Goal: Complete application form: Complete application form

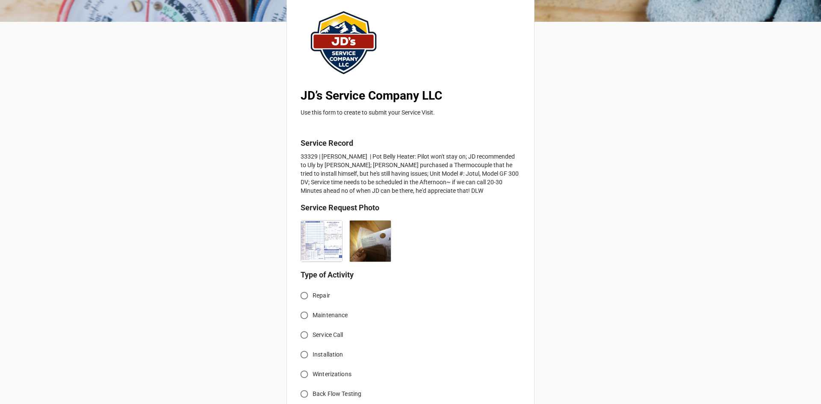
scroll to position [86, 0]
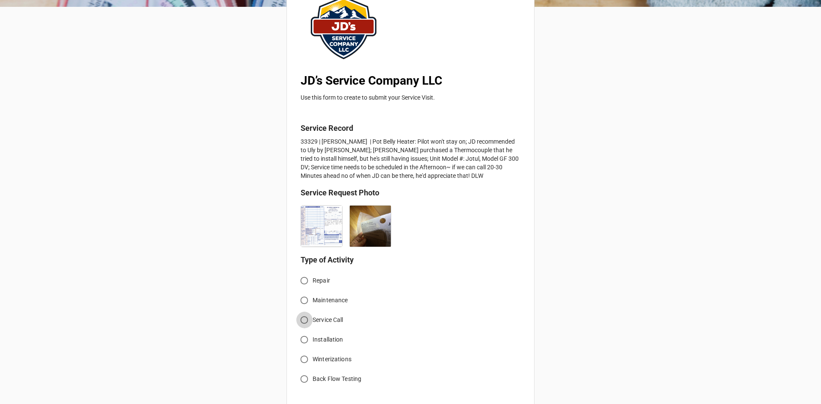
click at [300, 321] on input "Service Call" at bounding box center [304, 320] width 17 height 17
radio input "true"
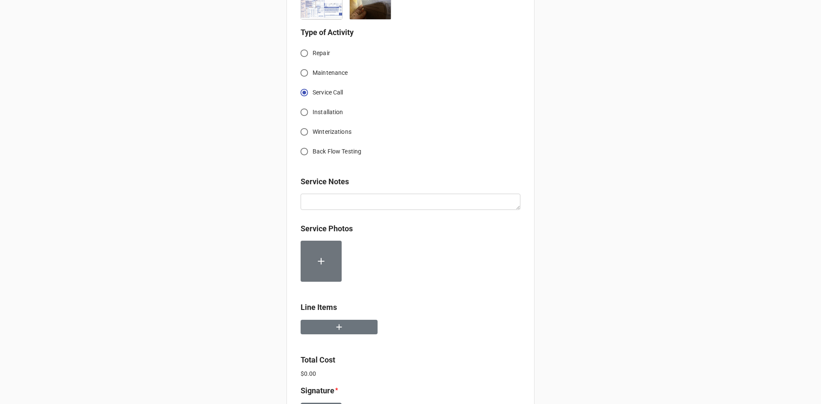
scroll to position [342, 0]
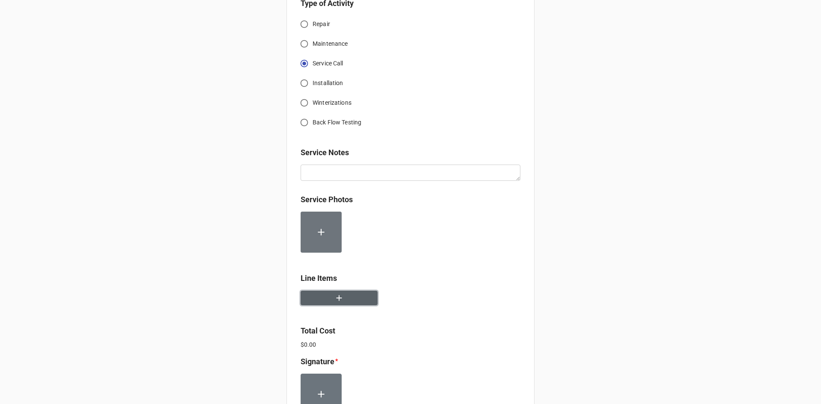
click at [343, 302] on button "button" at bounding box center [339, 298] width 77 height 15
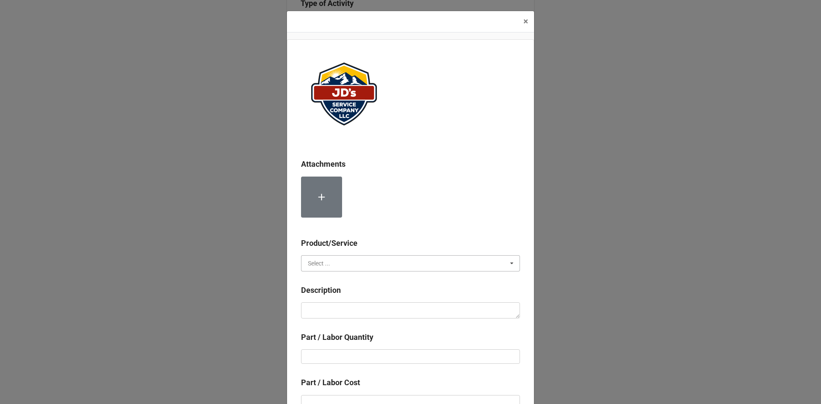
click at [331, 262] on input "text" at bounding box center [411, 263] width 218 height 15
click at [325, 279] on span "Services" at bounding box center [319, 279] width 22 height 7
click at [339, 305] on textarea at bounding box center [410, 310] width 219 height 16
paste textarea "4:00pm-5:00pm; Troubleshoot freestanding fireplace pilot not staying lit. Ident…"
type textarea "x"
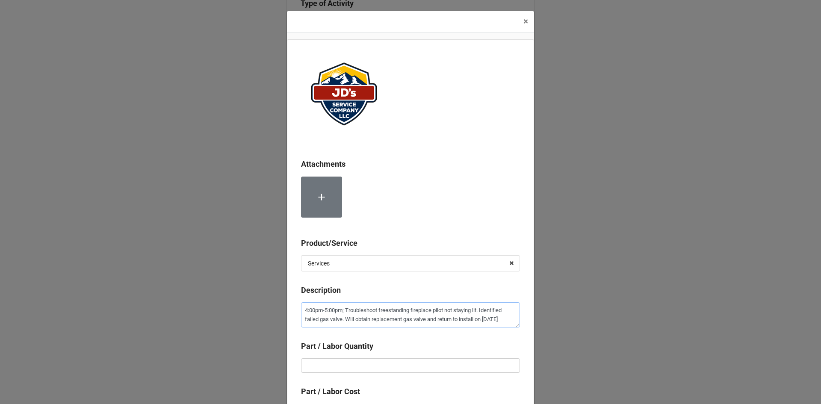
type textarea "4:00pm-5:00pm; Troubleshoot freestanding fireplace pilot not staying lit. Ident…"
click at [356, 368] on input "text" at bounding box center [410, 365] width 219 height 15
type textarea "x"
type input "1"
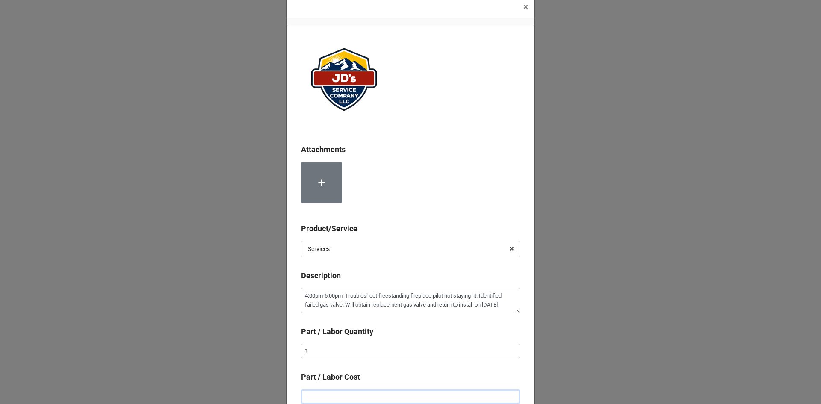
type textarea "x"
type input "$2.00"
type textarea "x"
type input "$22.00"
type textarea "x"
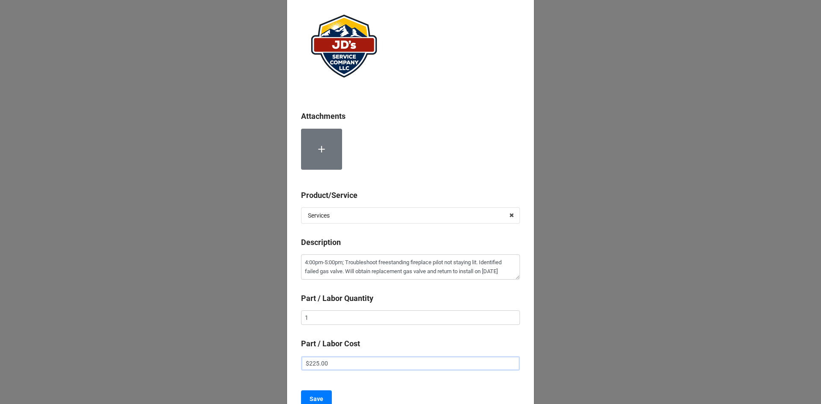
scroll to position [100, 0]
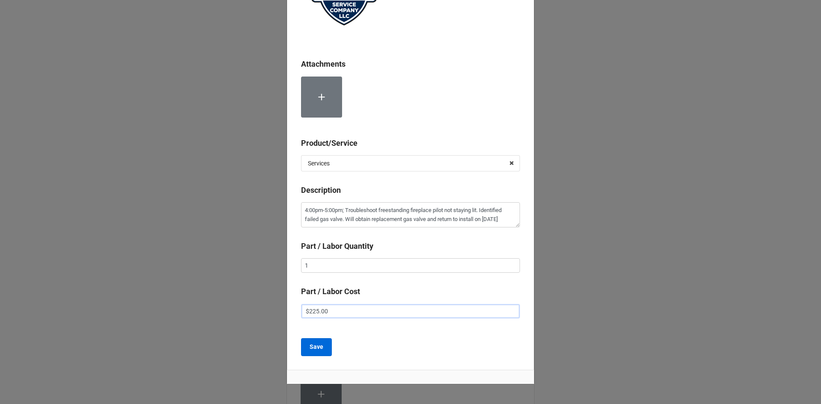
type input "$225.00"
click at [314, 349] on b "Save" at bounding box center [317, 347] width 14 height 9
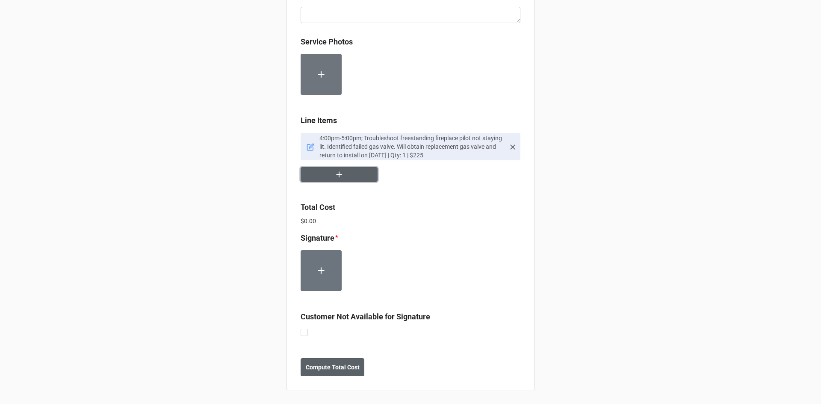
scroll to position [500, 0]
click at [301, 329] on label at bounding box center [304, 329] width 7 height 0
checkbox input "true"
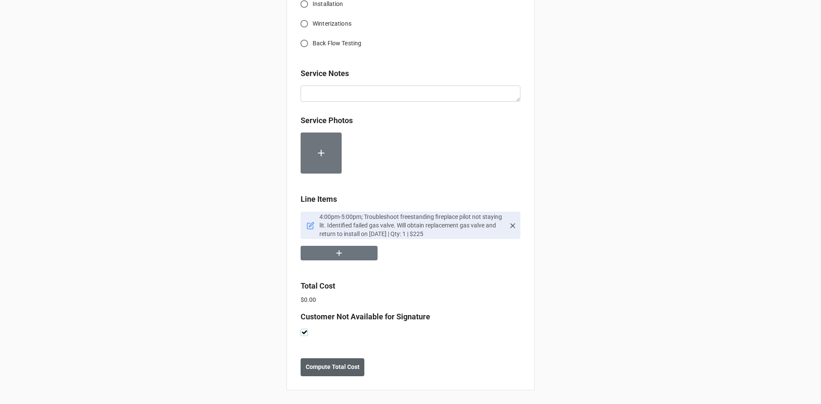
scroll to position [422, 0]
click at [337, 366] on b "Compute Total Cost" at bounding box center [333, 367] width 54 height 9
click at [318, 371] on b "Save" at bounding box center [316, 367] width 14 height 9
